Goal: Transaction & Acquisition: Book appointment/travel/reservation

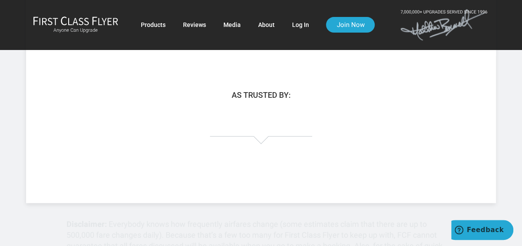
scroll to position [217, 0]
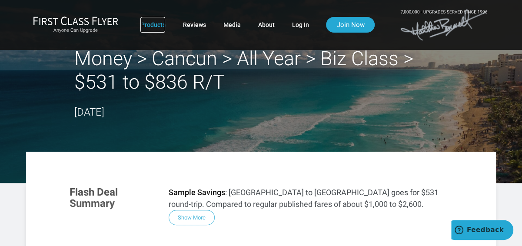
click at [157, 25] on link "Products" at bounding box center [152, 25] width 25 height 16
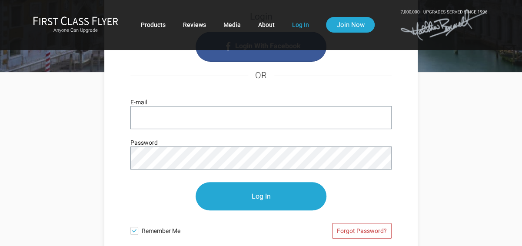
scroll to position [87, 0]
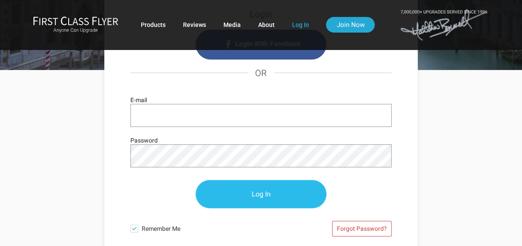
type input "[EMAIL_ADDRESS][DOMAIN_NAME]"
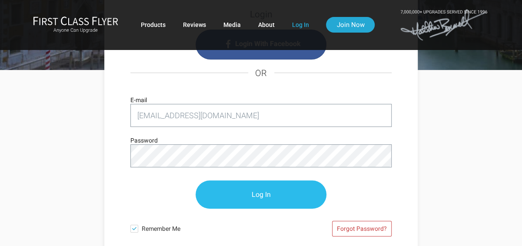
click at [259, 196] on input "Log In" at bounding box center [261, 194] width 131 height 28
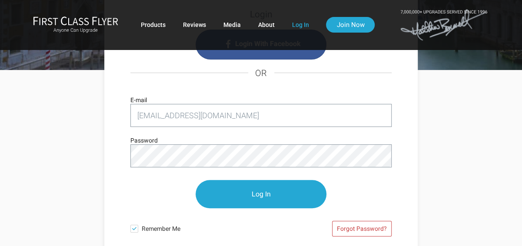
click at [445, 170] on div "Login Login With Facebook OR saellwein@earthlink.net E-mail Password Log In Rem…" at bounding box center [261, 186] width 504 height 233
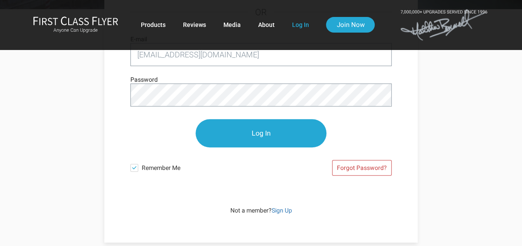
scroll to position [174, 0]
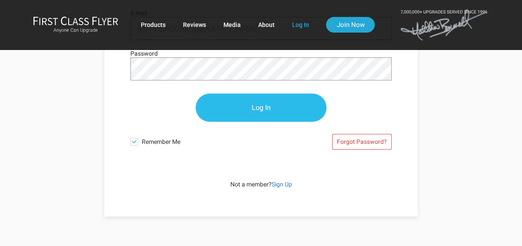
click at [272, 105] on input "Log In" at bounding box center [261, 107] width 131 height 28
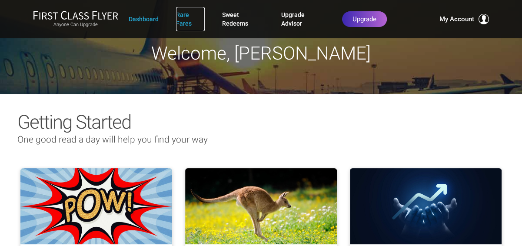
click at [182, 21] on link "Rare Fares" at bounding box center [190, 19] width 28 height 24
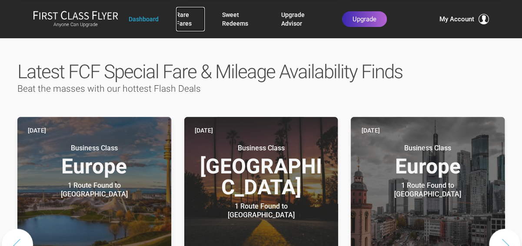
scroll to position [434, 0]
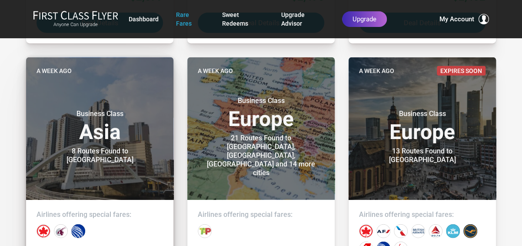
scroll to position [999, 0]
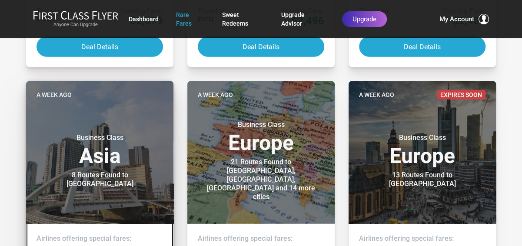
click at [101, 158] on h3 "Business Class Asia" at bounding box center [99, 149] width 126 height 33
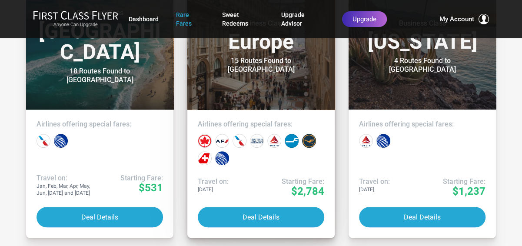
scroll to position [0, 0]
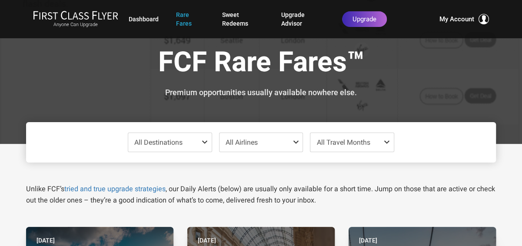
click at [203, 140] on span at bounding box center [206, 142] width 10 height 7
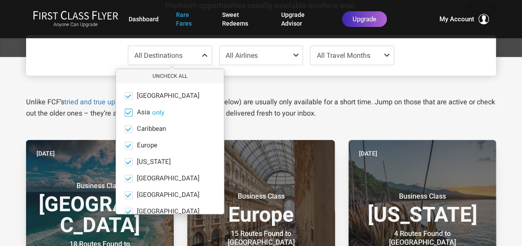
click at [140, 111] on span "Asia" at bounding box center [143, 113] width 13 height 8
click at [0, 0] on input "Asia only" at bounding box center [0, 0] width 0 height 0
click at [295, 53] on span at bounding box center [297, 55] width 10 height 7
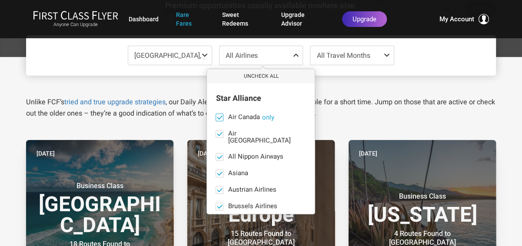
click at [268, 116] on button "only" at bounding box center [268, 117] width 12 height 8
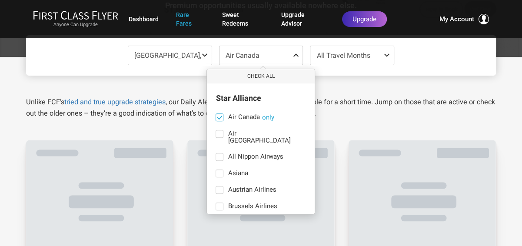
click at [268, 116] on button "only" at bounding box center [268, 117] width 12 height 8
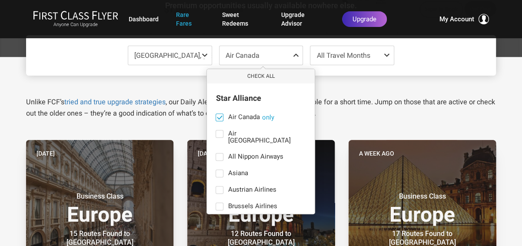
click at [222, 115] on span at bounding box center [219, 117] width 7 height 7
click at [0, 0] on input "Air Canada only" at bounding box center [0, 0] width 0 height 0
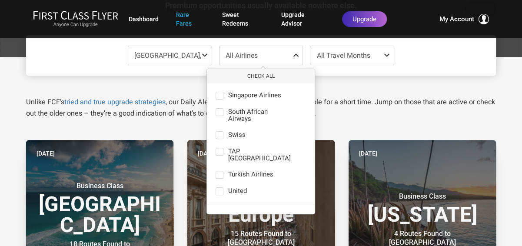
scroll to position [217, 0]
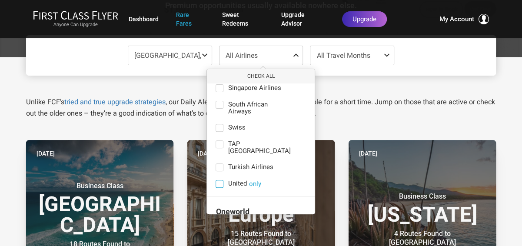
click at [219, 180] on span at bounding box center [220, 184] width 8 height 8
click at [0, 0] on input "United only" at bounding box center [0, 0] width 0 height 0
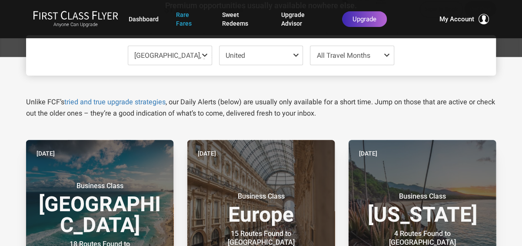
click at [204, 53] on span at bounding box center [206, 55] width 10 height 7
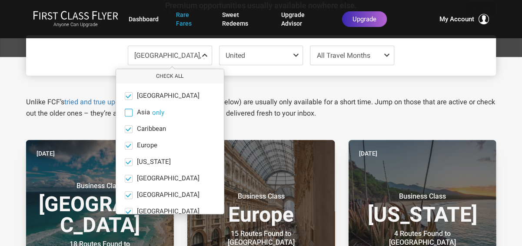
click at [155, 110] on button "only" at bounding box center [158, 113] width 12 height 8
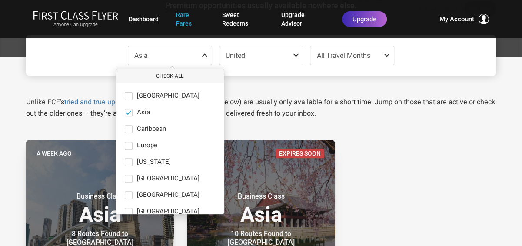
drag, startPoint x: 495, startPoint y: 138, endPoint x: 491, endPoint y: 126, distance: 13.3
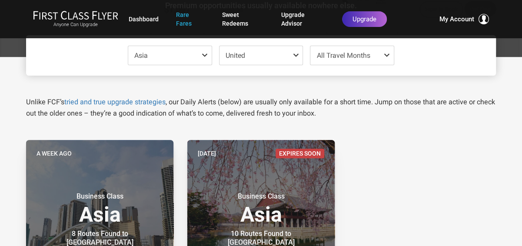
click at [385, 53] on span at bounding box center [388, 55] width 10 height 7
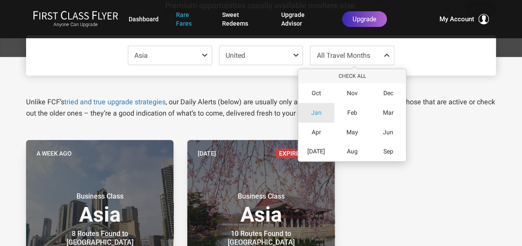
click at [315, 111] on span "Jan" at bounding box center [316, 112] width 10 height 7
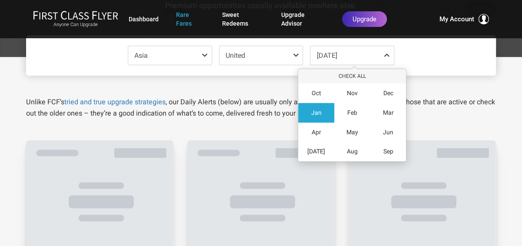
click at [498, 112] on div "Unlike FCF’s tried and true upgrade strategies , our Daily Alerts (below) are u…" at bounding box center [261, 97] width 483 height 43
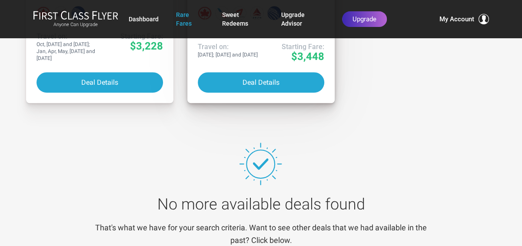
scroll to position [304, 0]
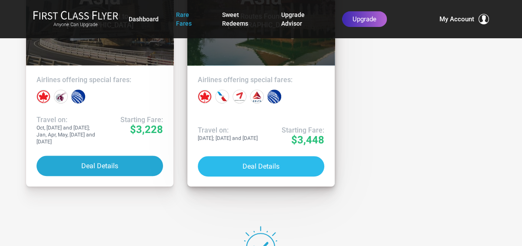
click at [282, 161] on button "Deal Details" at bounding box center [261, 166] width 126 height 20
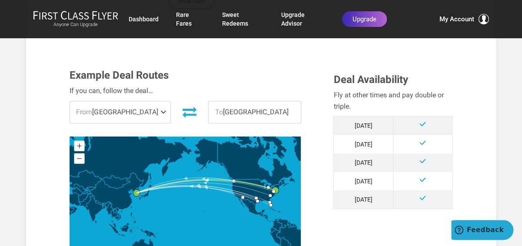
scroll to position [261, 0]
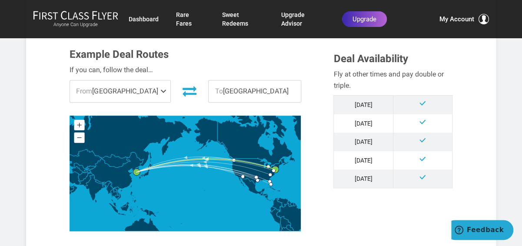
click at [160, 80] on span at bounding box center [165, 91] width 10 height 22
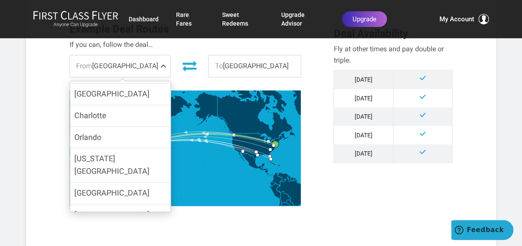
scroll to position [304, 0]
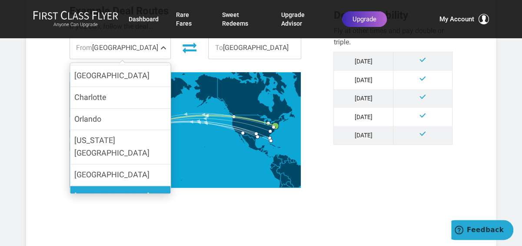
click at [116, 186] on label "[GEOGRAPHIC_DATA]" at bounding box center [120, 196] width 100 height 21
click at [0, 0] on input "[GEOGRAPHIC_DATA]" at bounding box center [0, 0] width 0 height 0
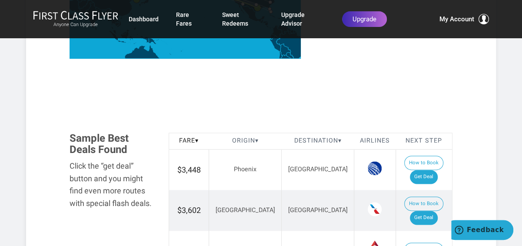
scroll to position [434, 0]
